Goal: Information Seeking & Learning: Learn about a topic

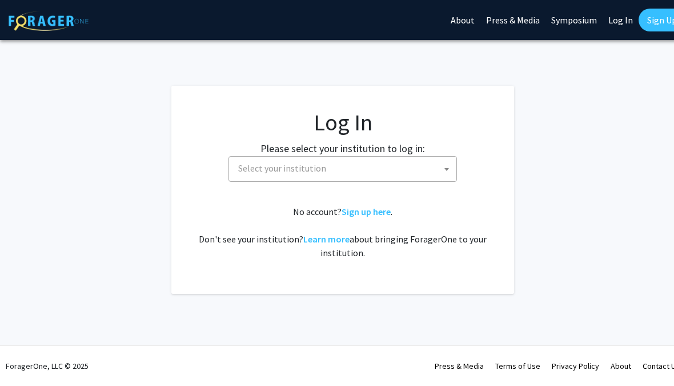
click at [426, 173] on span "Select your institution" at bounding box center [345, 168] width 223 height 23
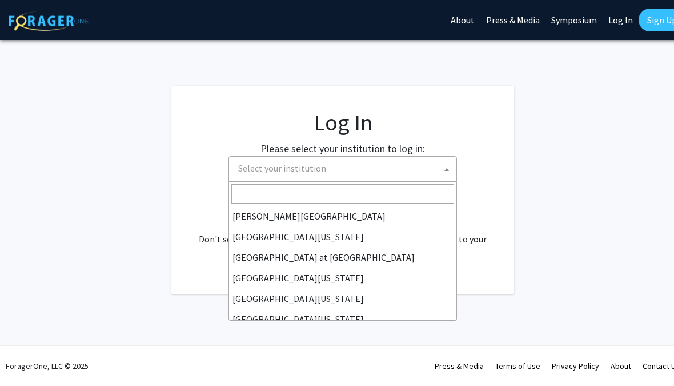
scroll to position [384, 0]
select select "13"
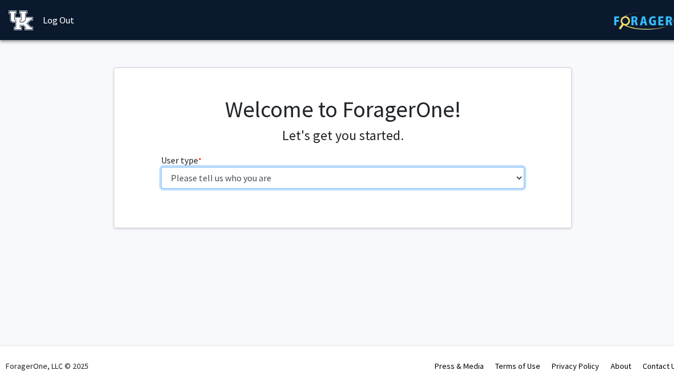
click at [438, 171] on select "Please tell us who you are Undergraduate Student Master's Student Doctoral Cand…" at bounding box center [343, 178] width 364 height 22
select select "1: undergrad"
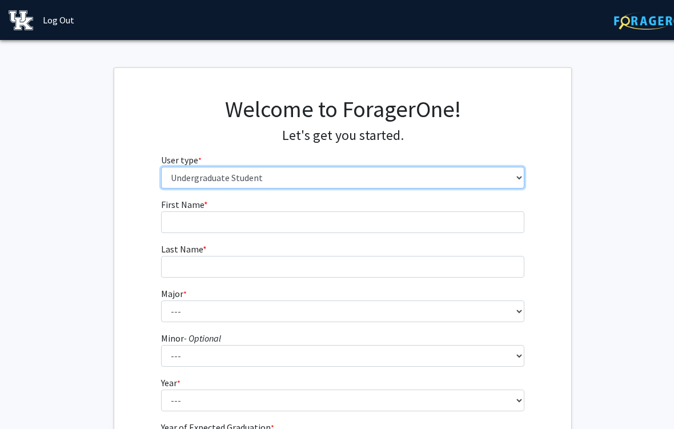
scroll to position [5, 0]
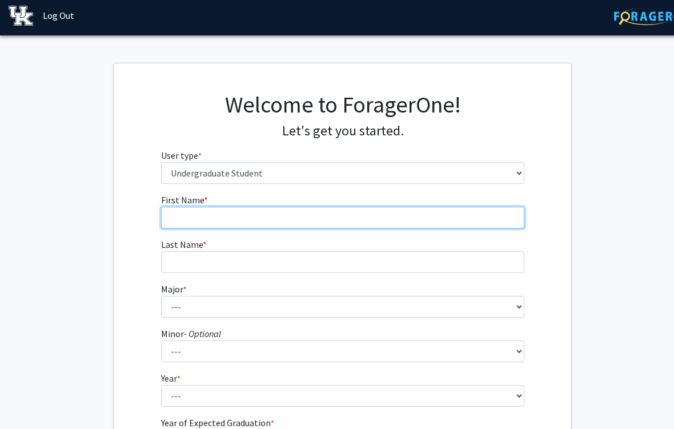
click at [477, 219] on input "First Name * required" at bounding box center [343, 218] width 364 height 22
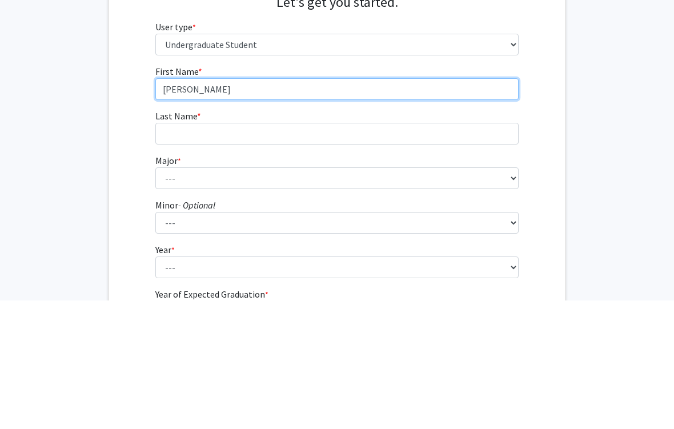
type input "[PERSON_NAME]"
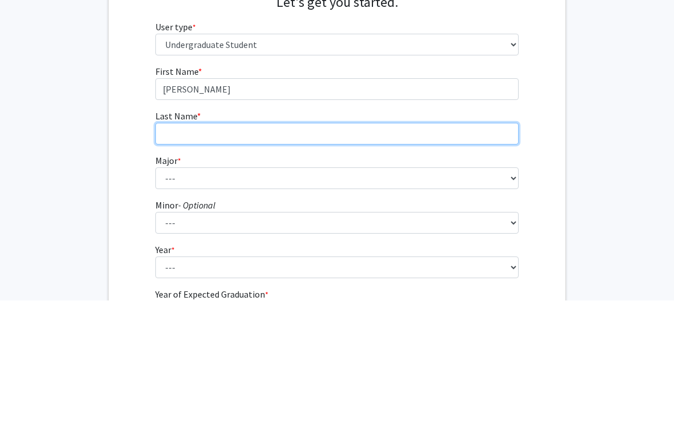
click at [449, 251] on input "Last Name * required" at bounding box center [337, 262] width 364 height 22
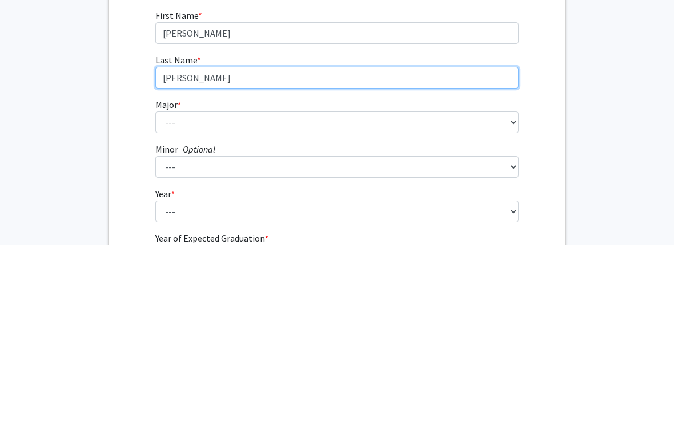
type input "[PERSON_NAME]"
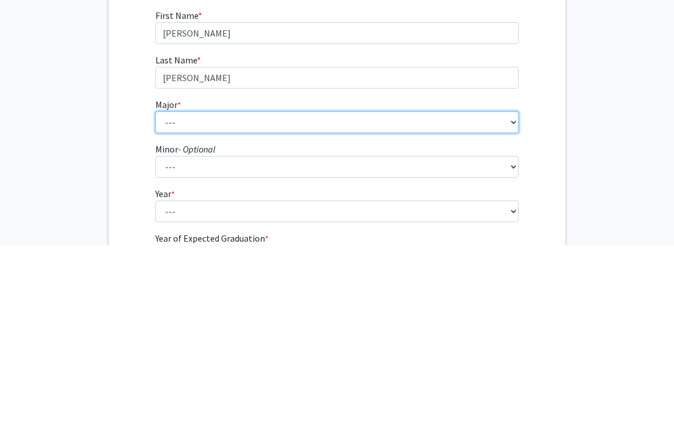
click at [380, 296] on select "--- Accounting Aerospace Engineering African American & Africana Studies Agricu…" at bounding box center [337, 307] width 364 height 22
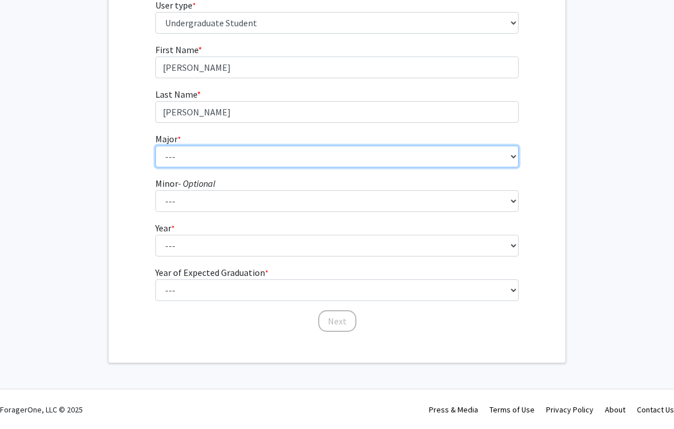
select select "104: 941"
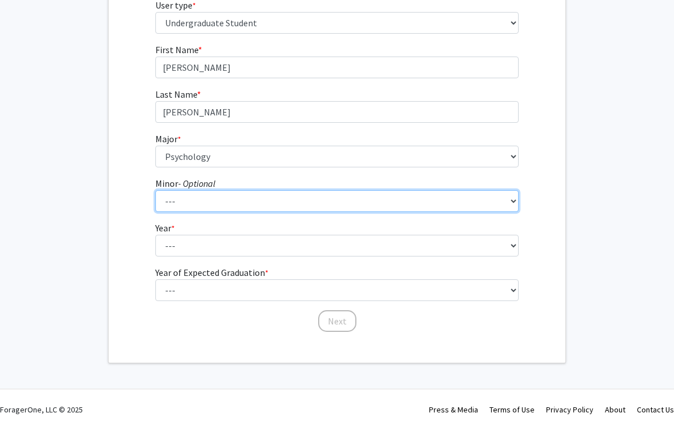
click at [344, 199] on select "--- African American & Africana Studies Agricultural Economics American Studies…" at bounding box center [337, 201] width 364 height 22
select select "52: 704"
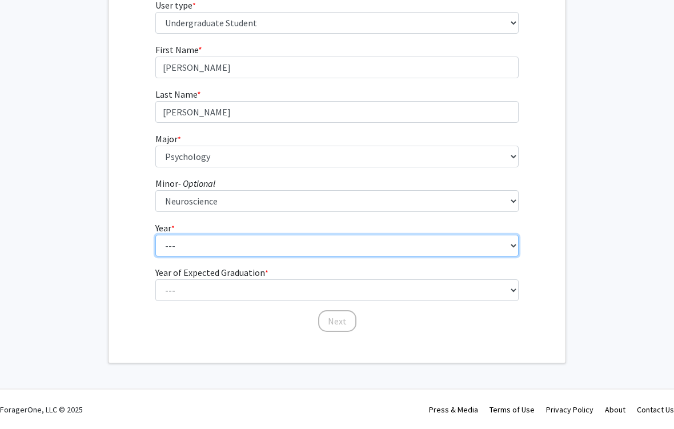
click at [362, 245] on select "--- First-year Sophomore Junior Senior Postbaccalaureate Certificate" at bounding box center [337, 246] width 364 height 22
select select "4: senior"
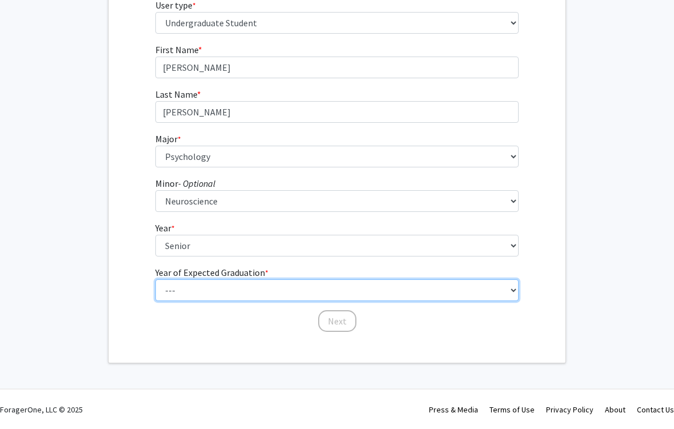
click at [362, 283] on select "--- 2025 2026 2027 2028 2029 2030 2031 2032 2033 2034" at bounding box center [337, 290] width 364 height 22
select select "3: 2027"
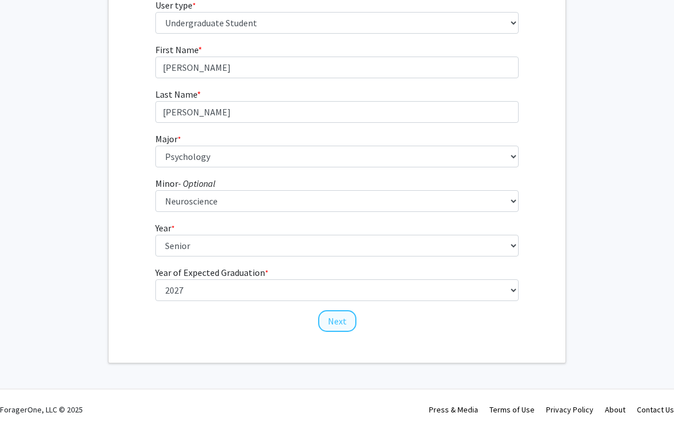
click at [348, 319] on button "Next" at bounding box center [337, 321] width 38 height 22
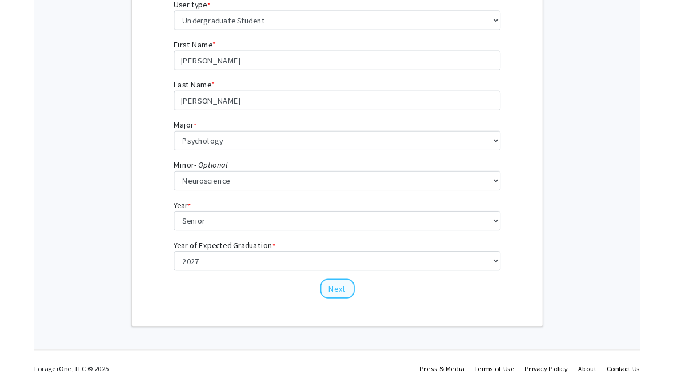
scroll to position [0, 6]
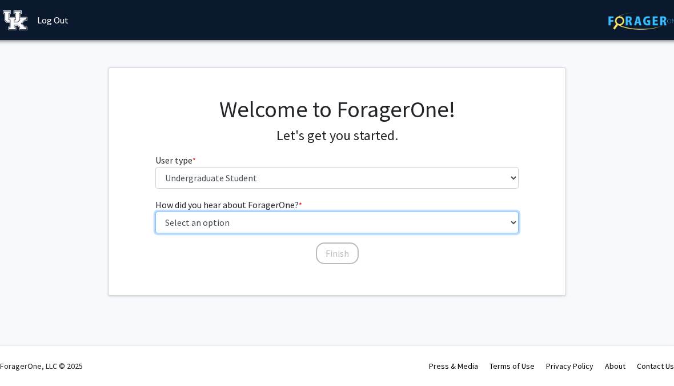
click at [422, 218] on select "Select an option Peer/student recommendation Faculty/staff recommendation Unive…" at bounding box center [337, 222] width 364 height 22
select select "2: faculty_recommendation"
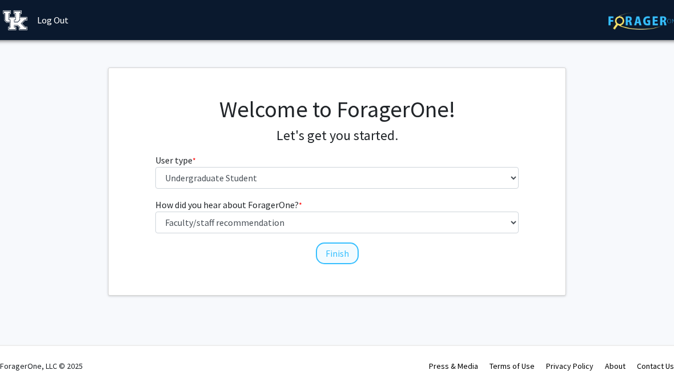
click at [348, 251] on button "Finish" at bounding box center [337, 253] width 43 height 22
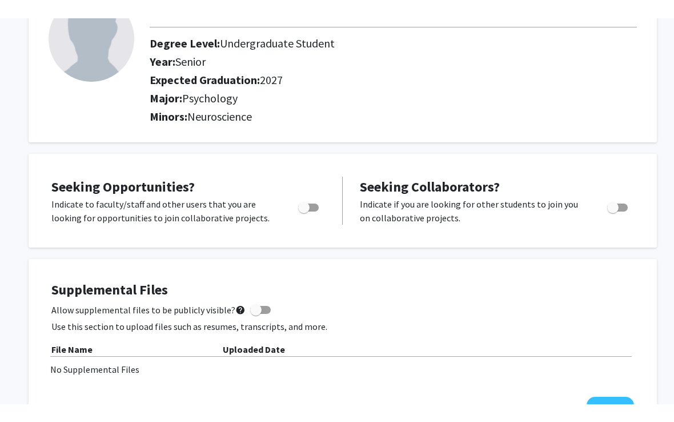
scroll to position [97, 0]
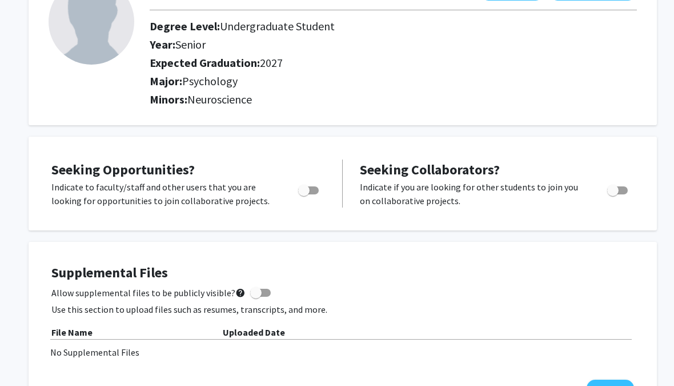
click at [311, 192] on span "Toggle" at bounding box center [308, 190] width 21 height 8
click at [304, 194] on input "Are you actively seeking opportunities?" at bounding box center [303, 194] width 1 height 1
checkbox input "true"
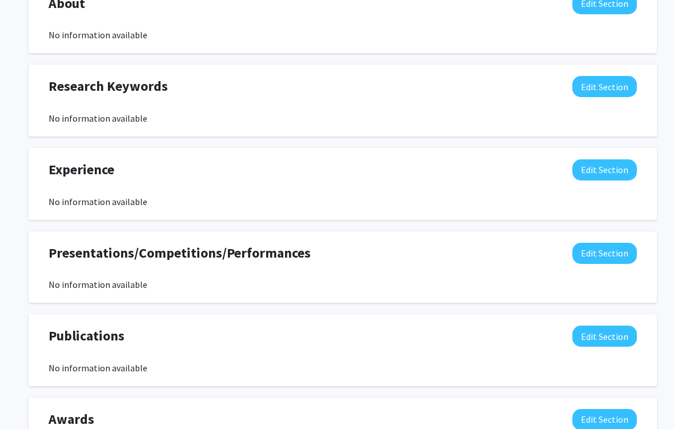
scroll to position [550, 0]
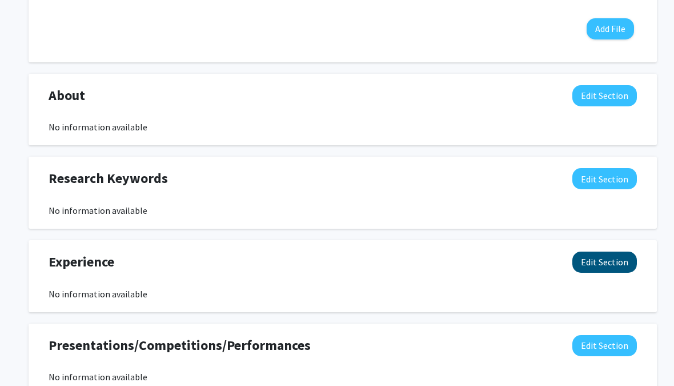
click at [598, 267] on button "Edit Section" at bounding box center [604, 262] width 65 height 21
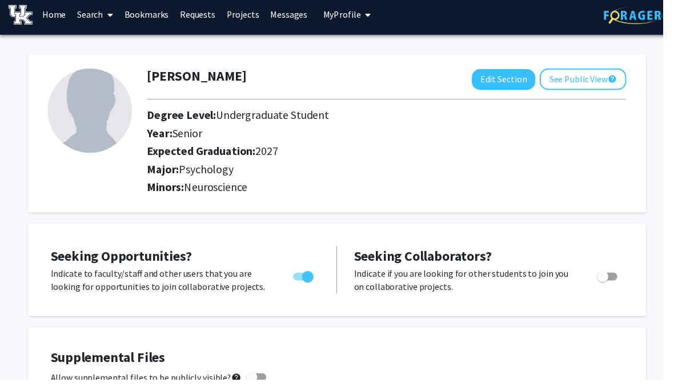
scroll to position [0, 0]
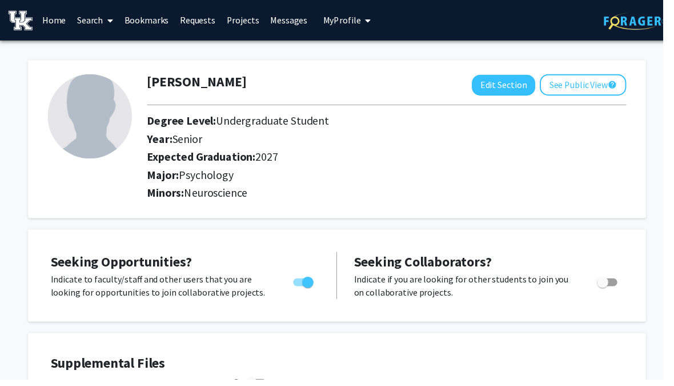
click at [242, 29] on link "Projects" at bounding box center [247, 21] width 45 height 40
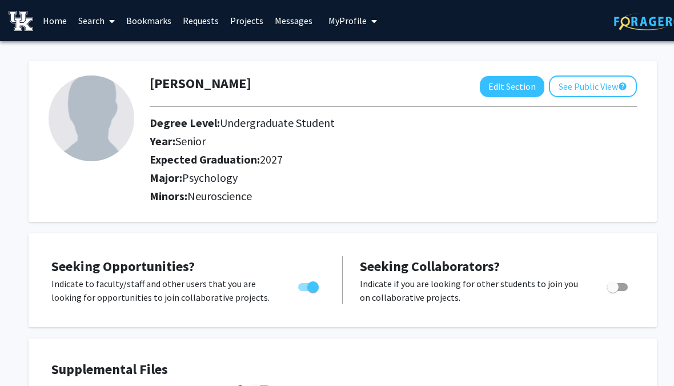
click at [243, 16] on link "Projects" at bounding box center [247, 21] width 45 height 40
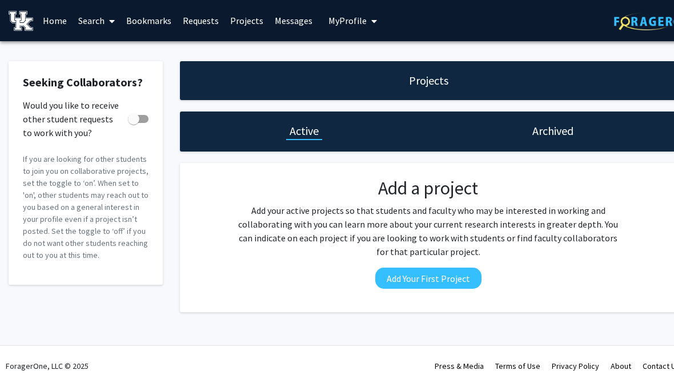
click at [62, 22] on link "Home" at bounding box center [54, 21] width 35 height 40
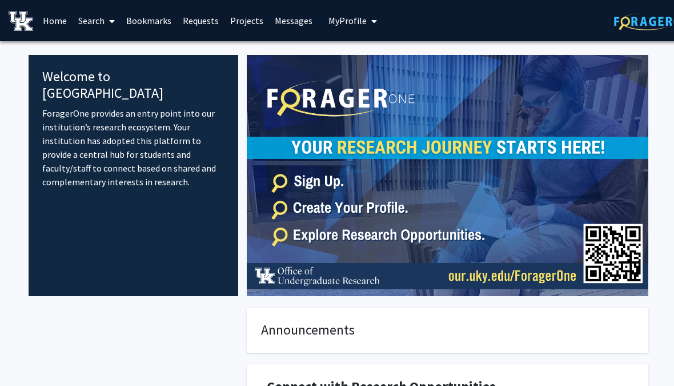
click at [97, 23] on link "Search" at bounding box center [97, 21] width 48 height 40
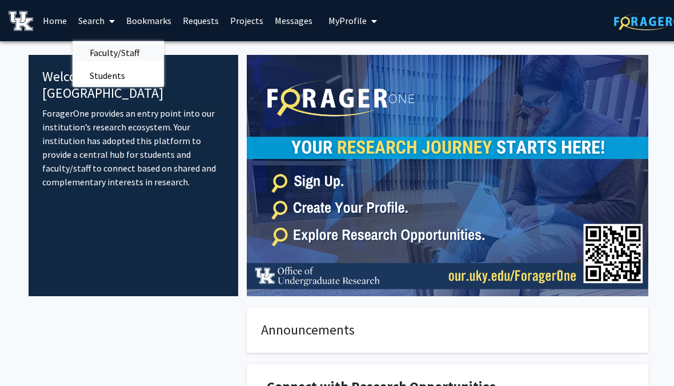
click at [138, 49] on span "Faculty/Staff" at bounding box center [115, 52] width 84 height 23
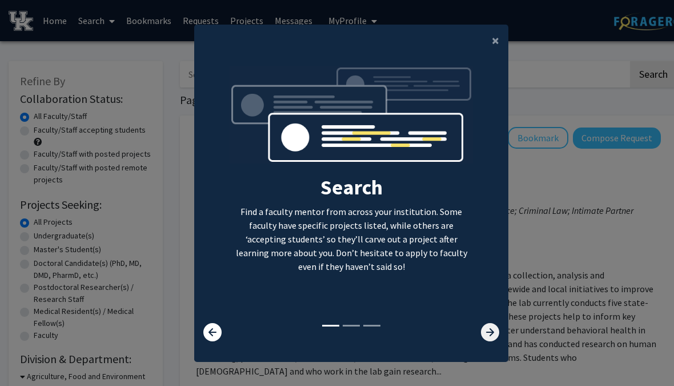
click at [483, 341] on icon at bounding box center [490, 332] width 18 height 18
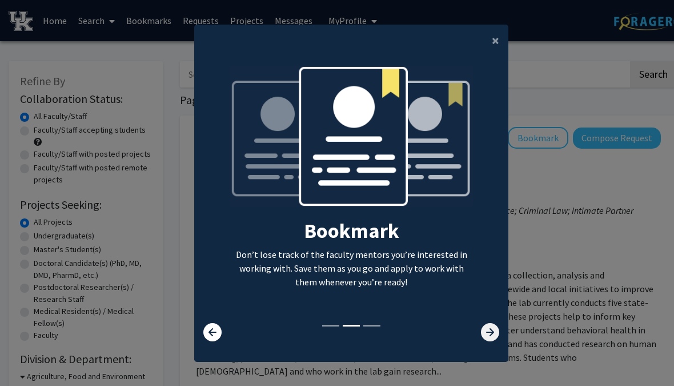
click at [483, 341] on icon at bounding box center [490, 332] width 18 height 18
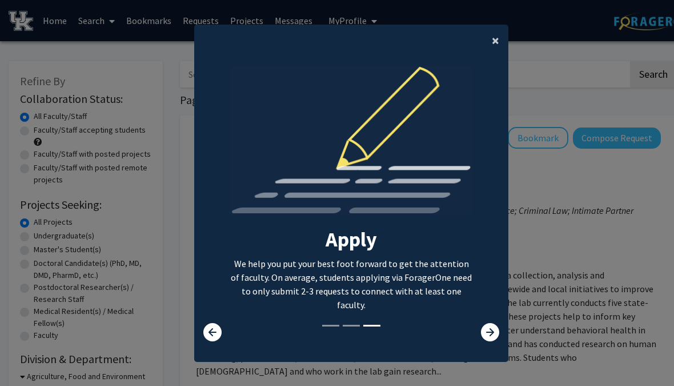
click at [496, 49] on span "×" at bounding box center [495, 40] width 7 height 18
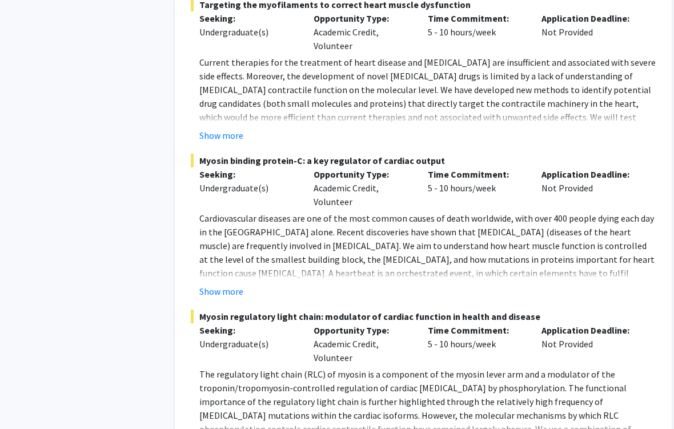
scroll to position [5862, 5]
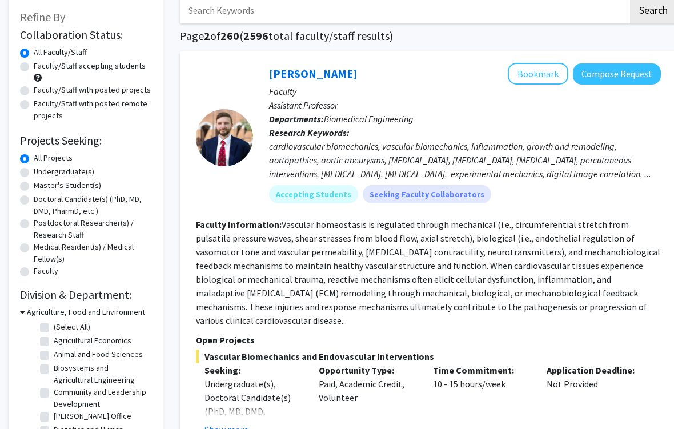
scroll to position [65, 0]
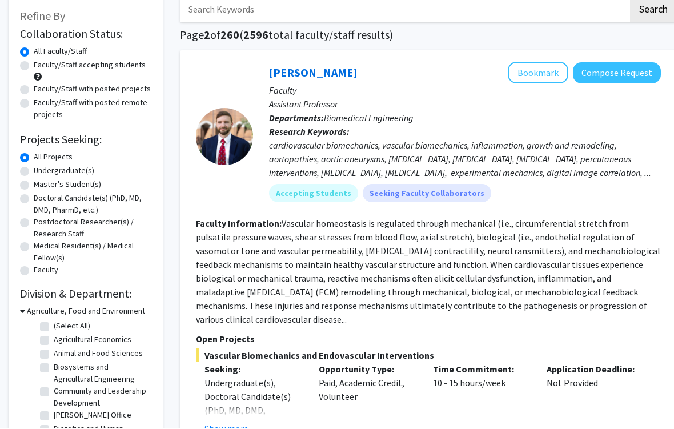
click at [34, 172] on label "Undergraduate(s)" at bounding box center [64, 171] width 61 height 12
click at [34, 172] on input "Undergraduate(s)" at bounding box center [37, 168] width 7 height 7
radio input "true"
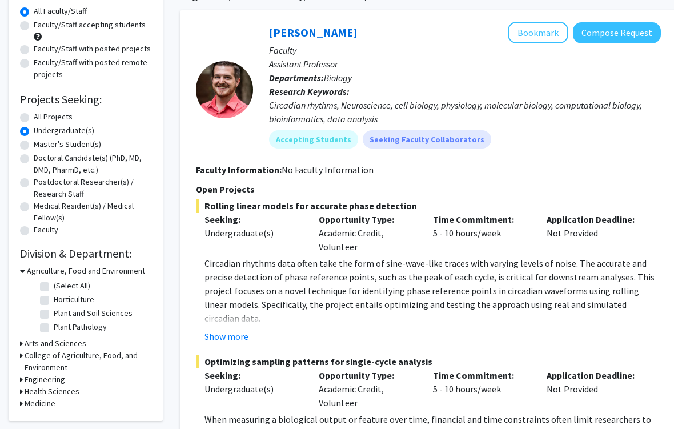
scroll to position [105, 0]
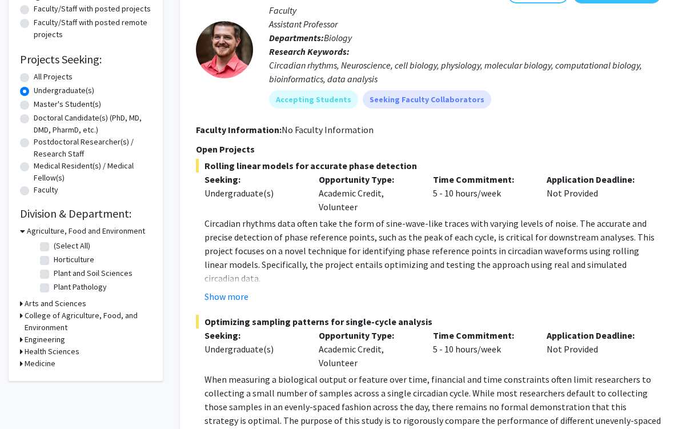
click at [77, 298] on h3 "Arts and Sciences" at bounding box center [56, 304] width 62 height 12
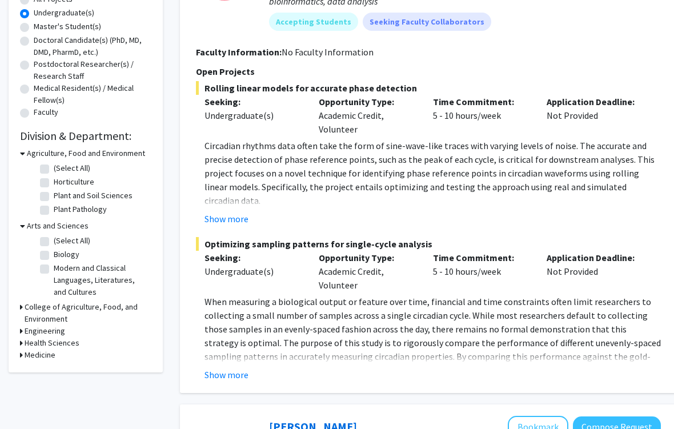
scroll to position [223, 0]
click at [89, 309] on h3 "College of Agriculture, Food, and Environment" at bounding box center [88, 313] width 127 height 24
click at [61, 344] on h3 "Engineering" at bounding box center [45, 350] width 41 height 12
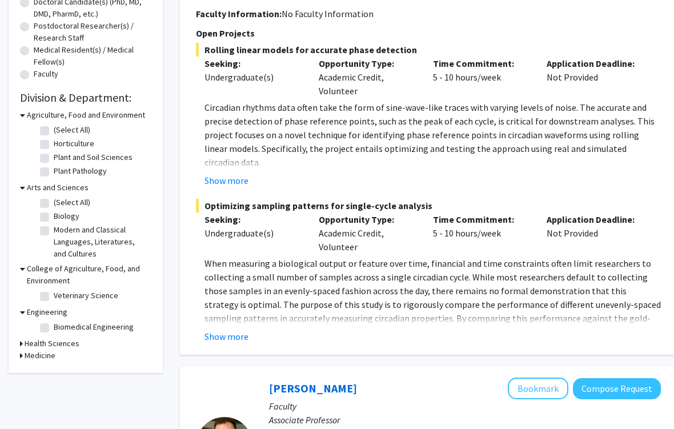
scroll to position [286, 0]
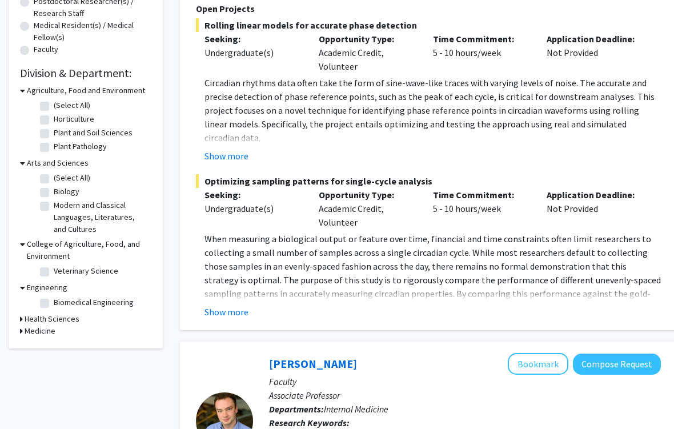
click at [71, 320] on h3 "Health Sciences" at bounding box center [52, 319] width 55 height 12
click at [54, 346] on h3 "Medicine" at bounding box center [40, 350] width 31 height 12
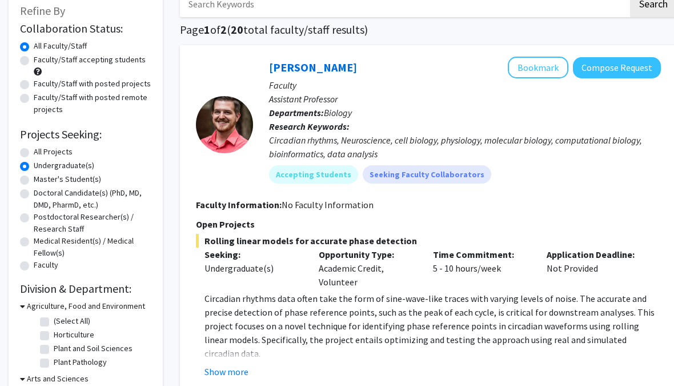
scroll to position [64, 0]
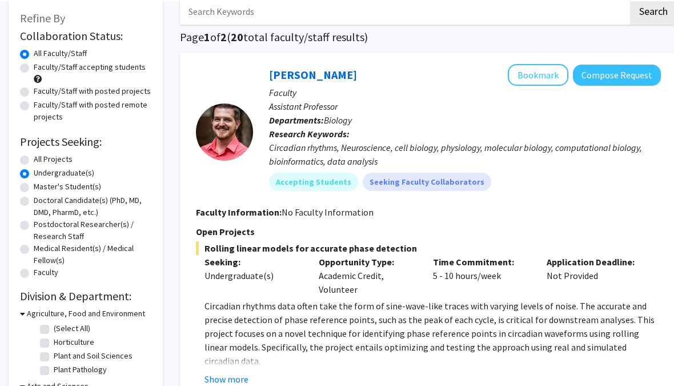
click at [102, 71] on label "Faculty/Staff accepting students" at bounding box center [90, 66] width 112 height 12
click at [41, 67] on input "Faculty/Staff accepting students" at bounding box center [37, 63] width 7 height 7
radio input "true"
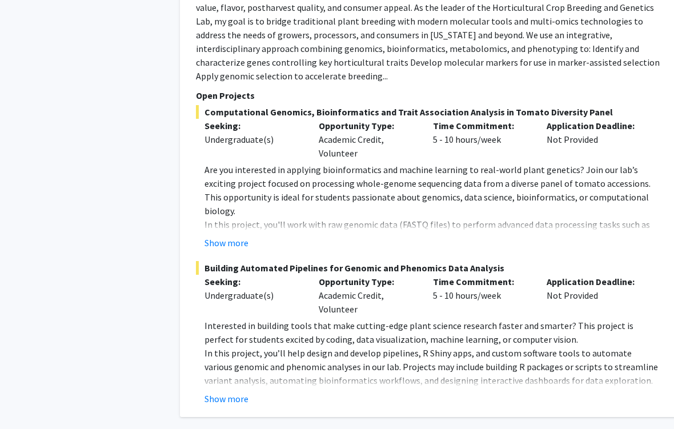
scroll to position [5508, 0]
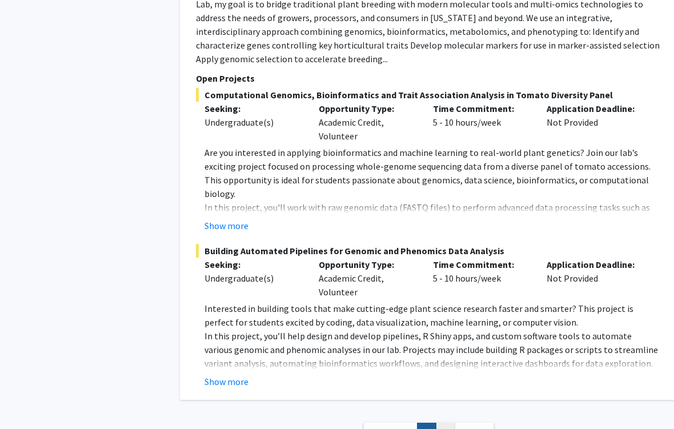
click at [441, 385] on link "2" at bounding box center [445, 433] width 19 height 20
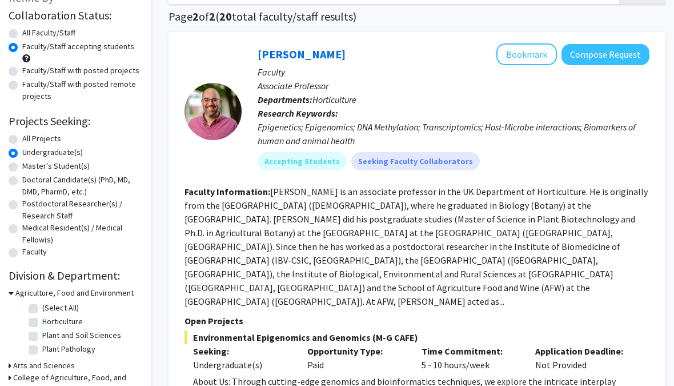
scroll to position [0, 11]
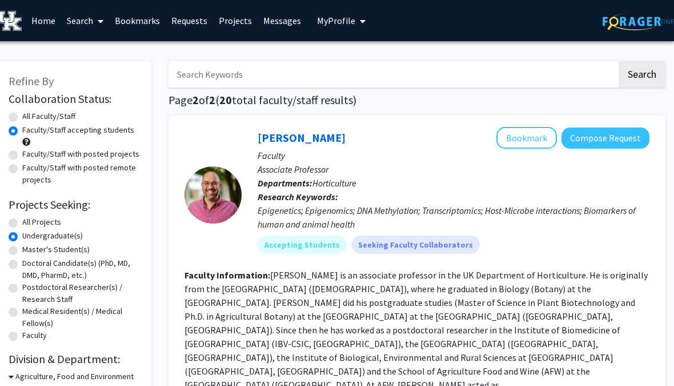
click at [403, 67] on input "Search Keywords" at bounding box center [393, 74] width 448 height 26
click at [537, 39] on div "Skip navigation Home Search Bookmarks Requests Projects Messages My Profile [PE…" at bounding box center [332, 20] width 686 height 41
click at [73, 30] on link "Search" at bounding box center [85, 21] width 48 height 40
click at [110, 81] on span "Students" at bounding box center [96, 75] width 70 height 23
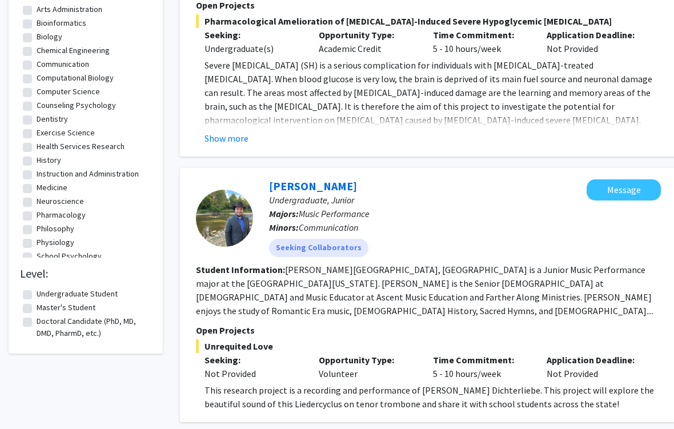
scroll to position [989, 0]
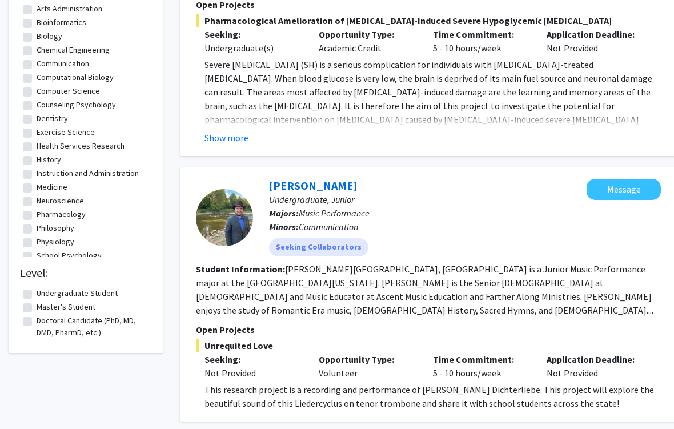
click at [114, 295] on label "Undergraduate Student" at bounding box center [77, 294] width 81 height 12
click at [44, 295] on input "Undergraduate Student" at bounding box center [40, 291] width 7 height 7
checkbox input "true"
